Goal: Task Accomplishment & Management: Manage account settings

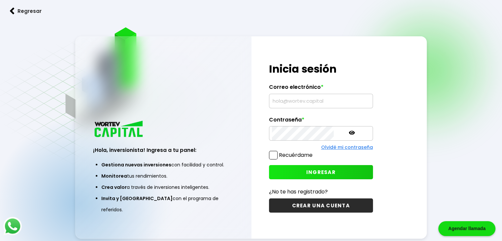
click at [301, 95] on input "text" at bounding box center [321, 101] width 98 height 14
type input "[EMAIL_ADDRESS][DOMAIN_NAME]"
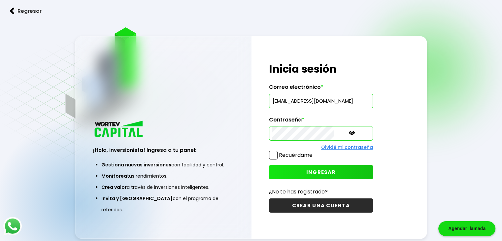
click at [349, 135] on icon at bounding box center [352, 133] width 6 height 6
click at [349, 136] on p at bounding box center [352, 134] width 6 height 8
click at [249, 134] on div "¡Hola, inversionista! Ingresa a tu panel: Gestiona nuevas inversiones con facil…" at bounding box center [250, 137] width 351 height 202
click at [297, 167] on button "INGRESAR" at bounding box center [321, 172] width 104 height 14
